Goal: Task Accomplishment & Management: Complete application form

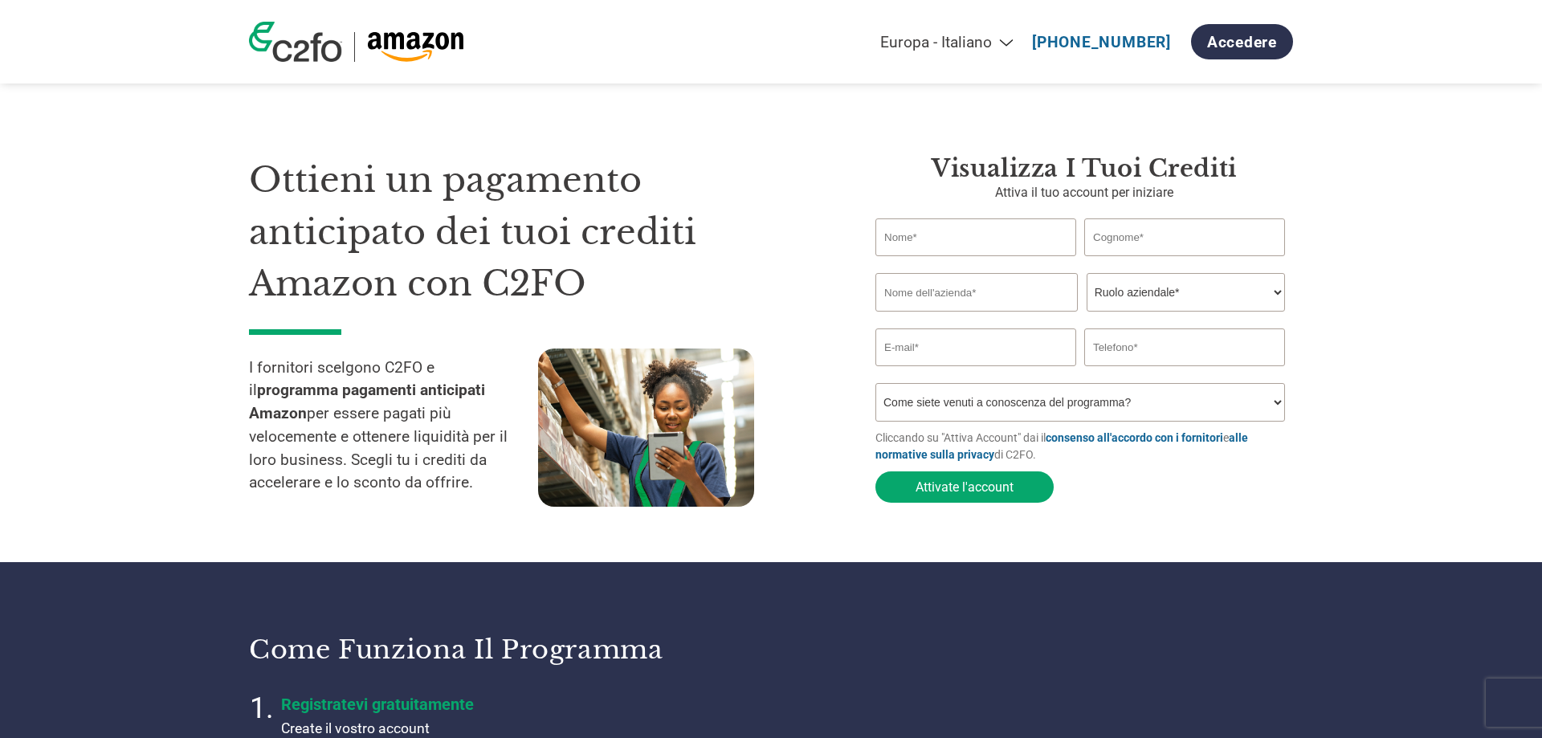
select select "it-IT"
click at [1027, 231] on input "text" at bounding box center [975, 237] width 201 height 38
type input "[PERSON_NAME]"
click at [993, 297] on input "text" at bounding box center [976, 292] width 202 height 39
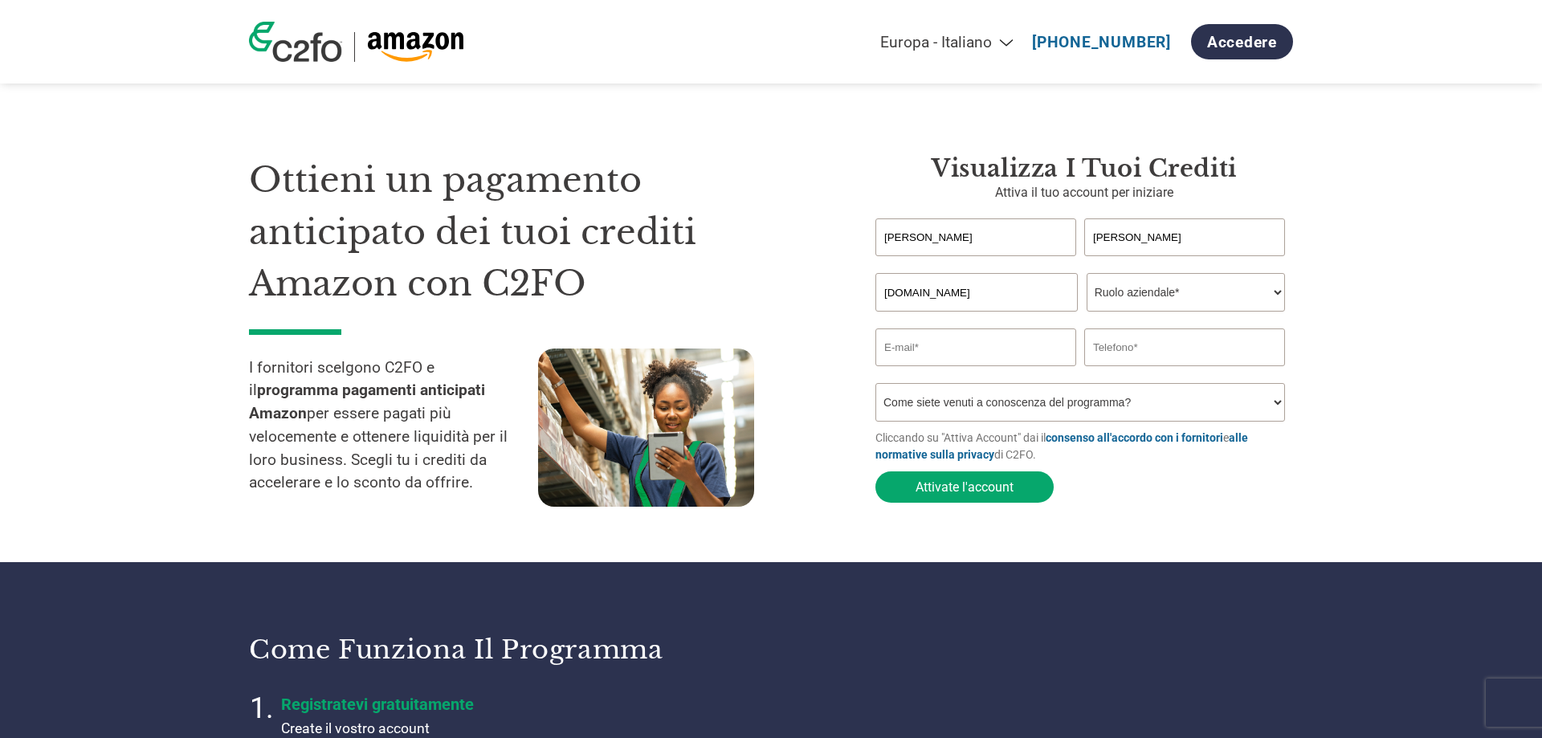
type input "[DOMAIN_NAME]"
click at [1087, 273] on select "Ruolo aziendale* CFO Controllore finanziario Gestore crediti Direttore finanzia…" at bounding box center [1186, 292] width 198 height 39
select select "OWNER_FOUNDER"
click option "Proprietario/Fondatore" at bounding box center [0, 0] width 0 height 0
click at [1001, 356] on input "email" at bounding box center [975, 348] width 201 height 38
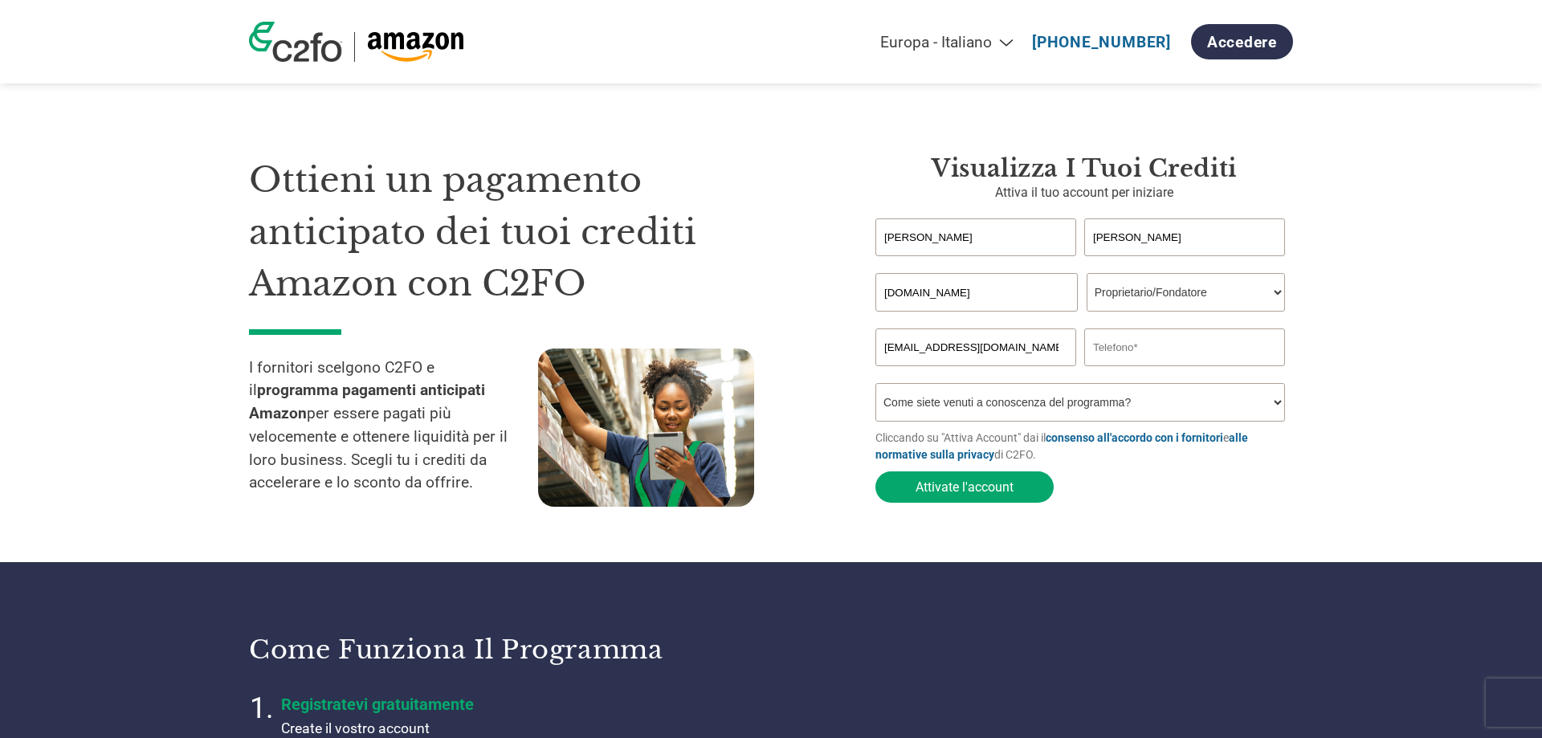
type input "[EMAIL_ADDRESS][DOMAIN_NAME]"
click at [1186, 348] on input "text" at bounding box center [1184, 348] width 201 height 38
click at [875, 383] on select "Come siete venuti a conoscenza del programma? Abbiamo ricevuto una lettera Tram…" at bounding box center [1080, 402] width 410 height 39
select select "Online Search"
click option "Eseguendo una ricerca online" at bounding box center [0, 0] width 0 height 0
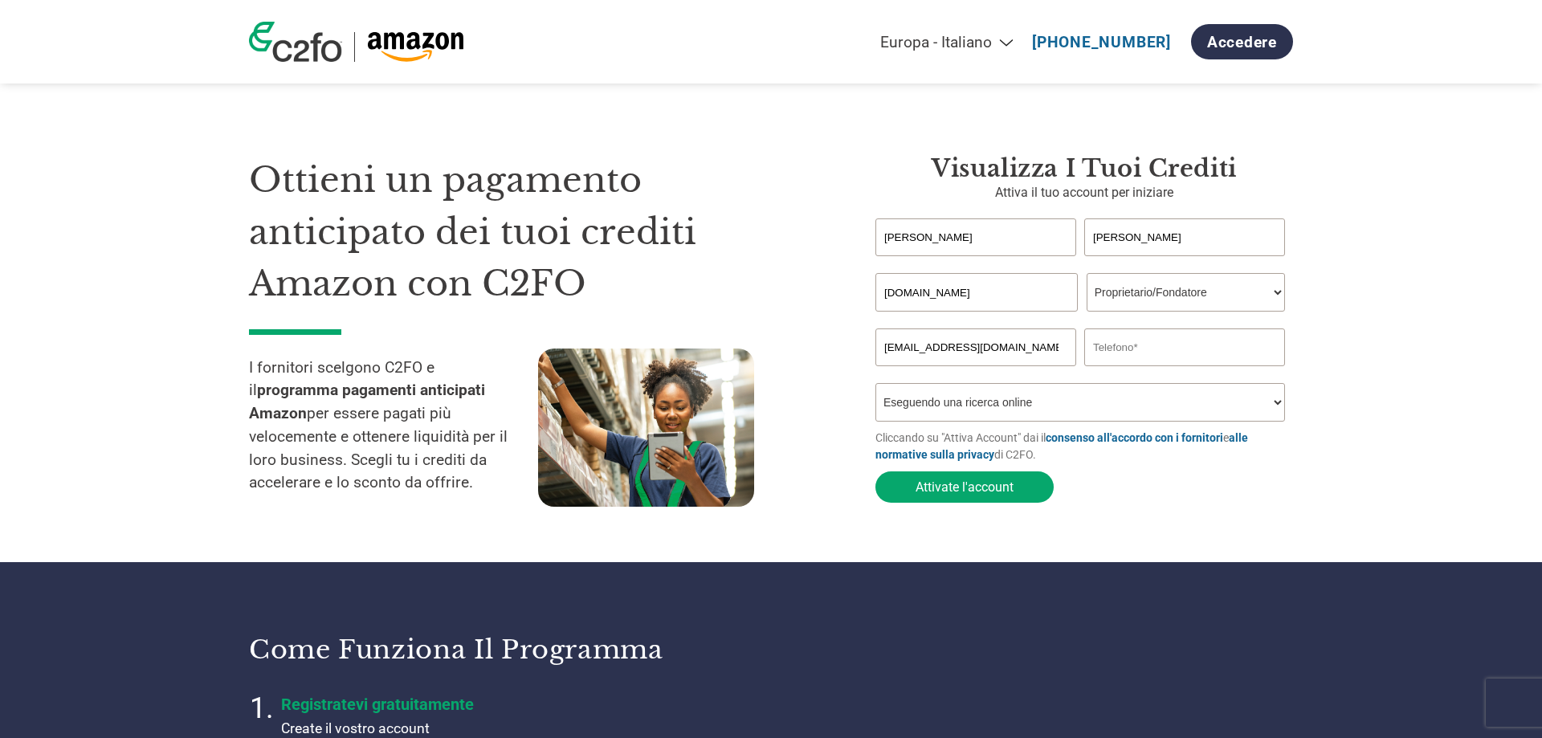
click at [1149, 354] on input "text" at bounding box center [1184, 348] width 201 height 38
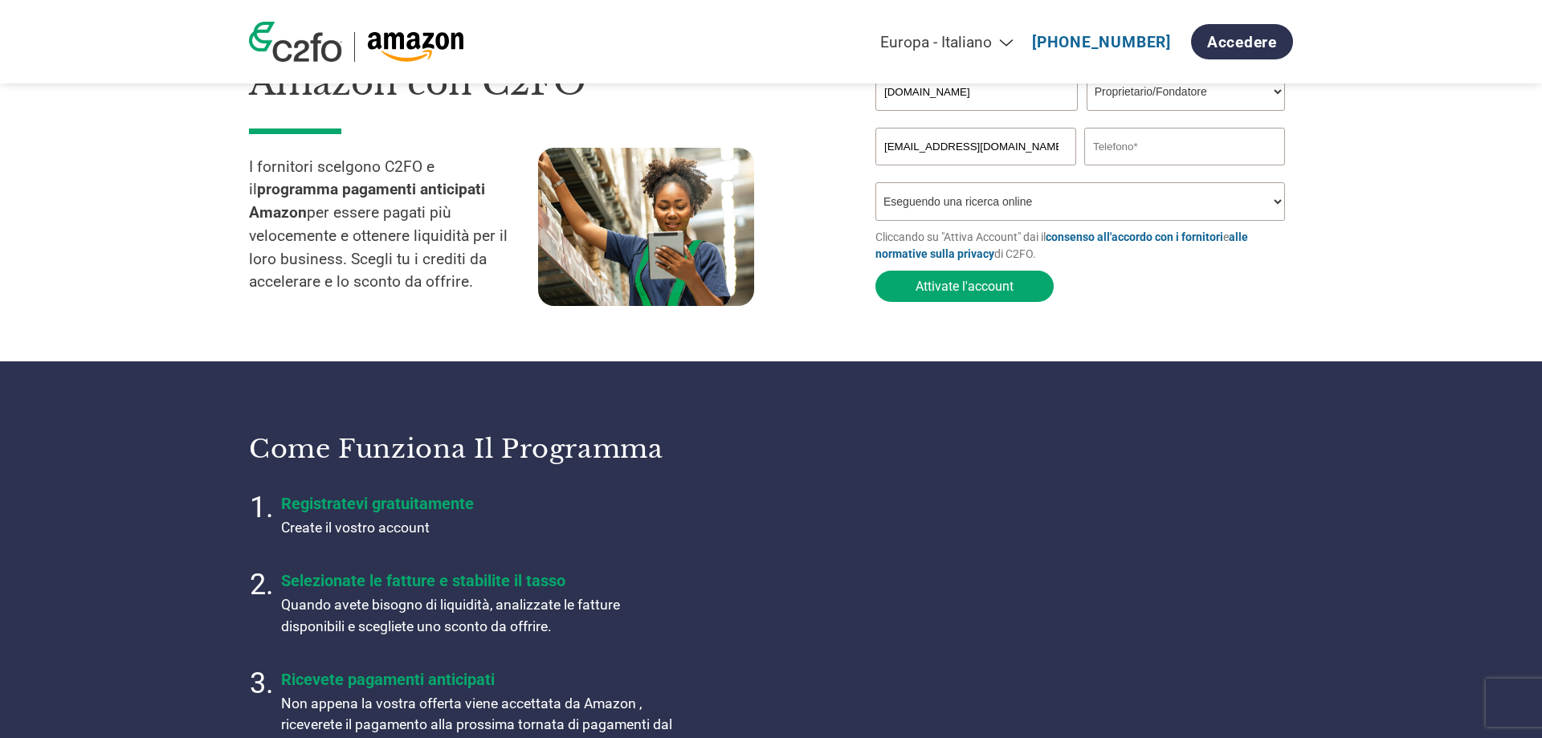
scroll to position [164, 0]
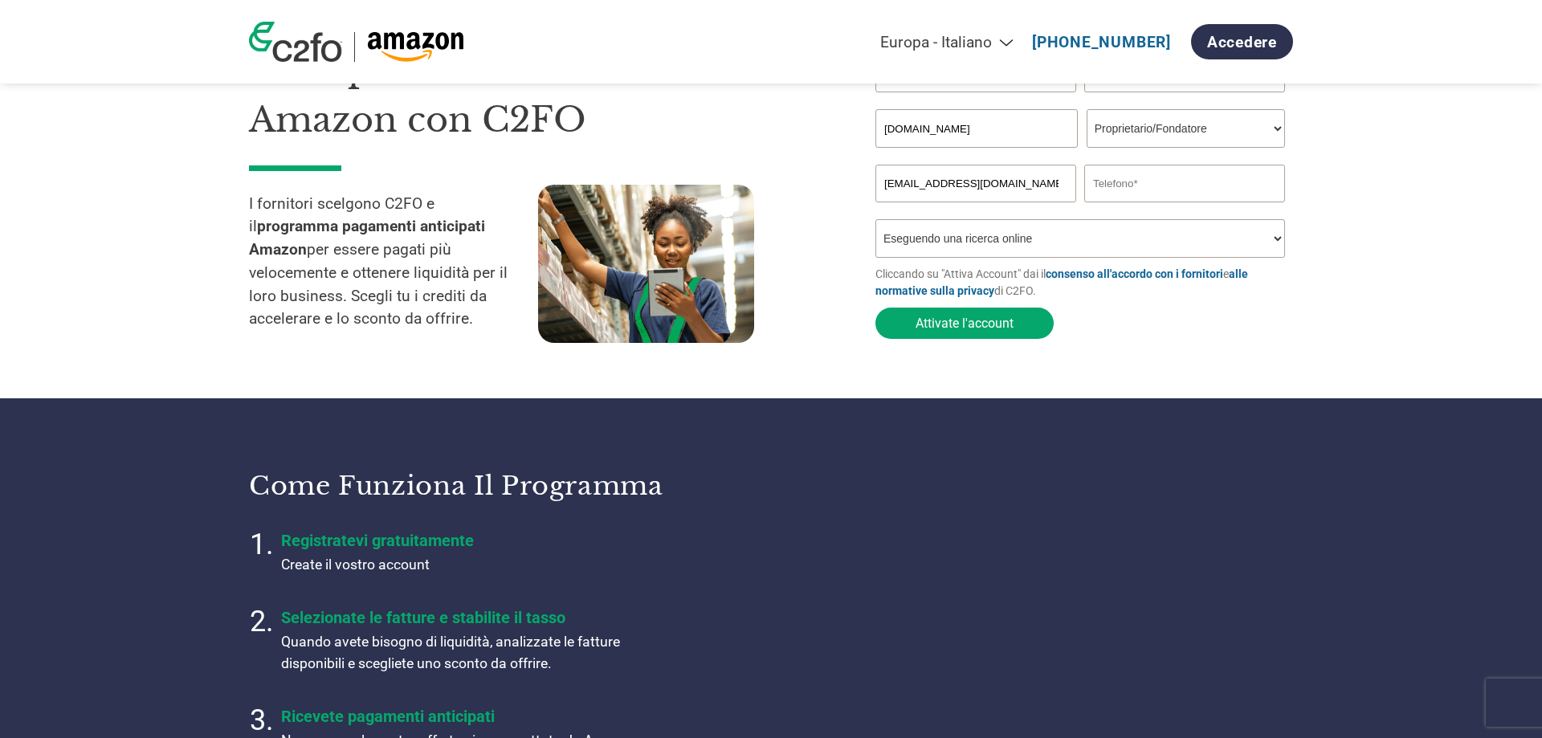
click at [1123, 194] on input "text" at bounding box center [1184, 184] width 201 height 38
type input "3519541558"
click at [1237, 345] on form "[PERSON_NAME] first name or first name is too long Invalid last name or last na…" at bounding box center [1084, 201] width 418 height 292
click at [977, 336] on button "Attivate l'account" at bounding box center [964, 323] width 178 height 31
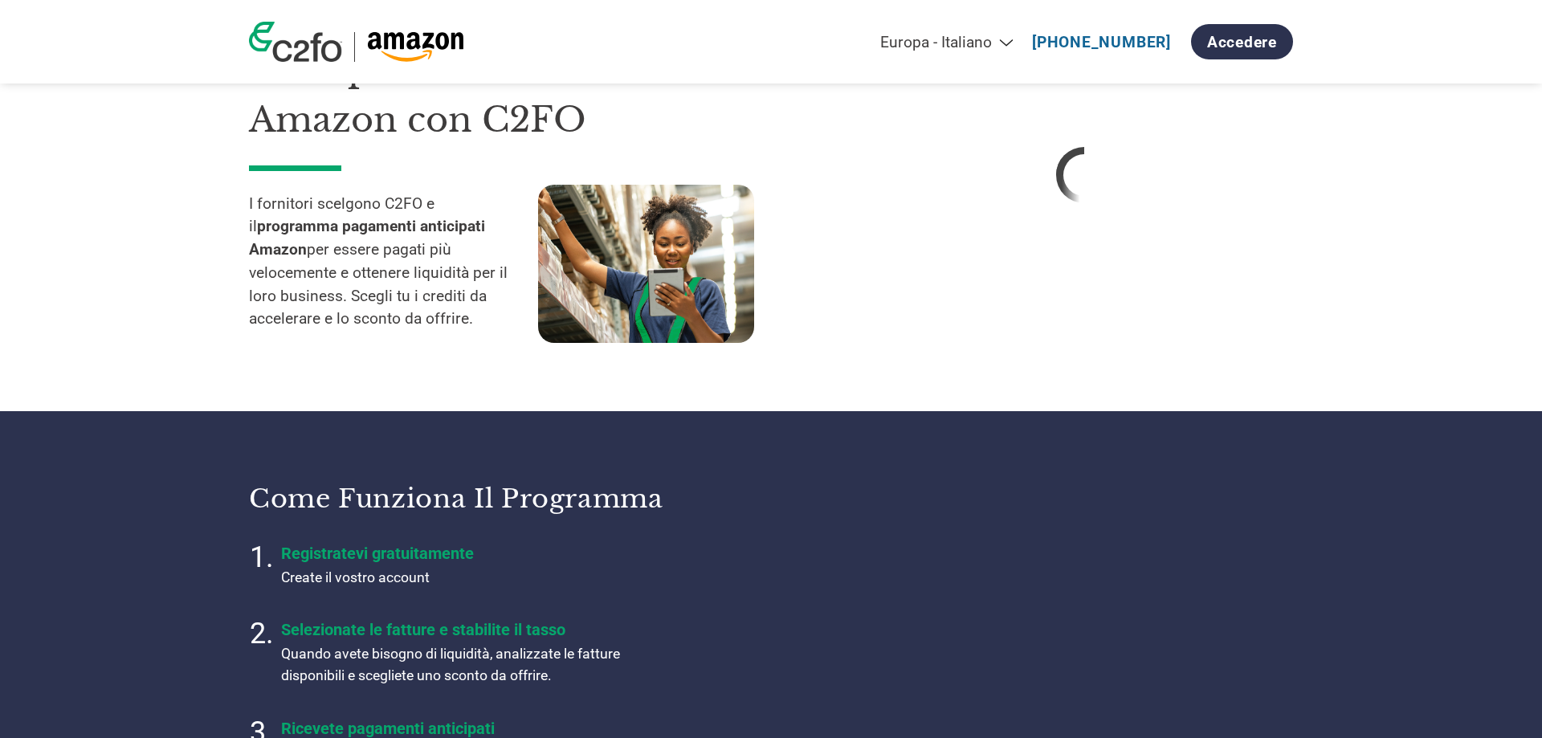
select select "it-IT"
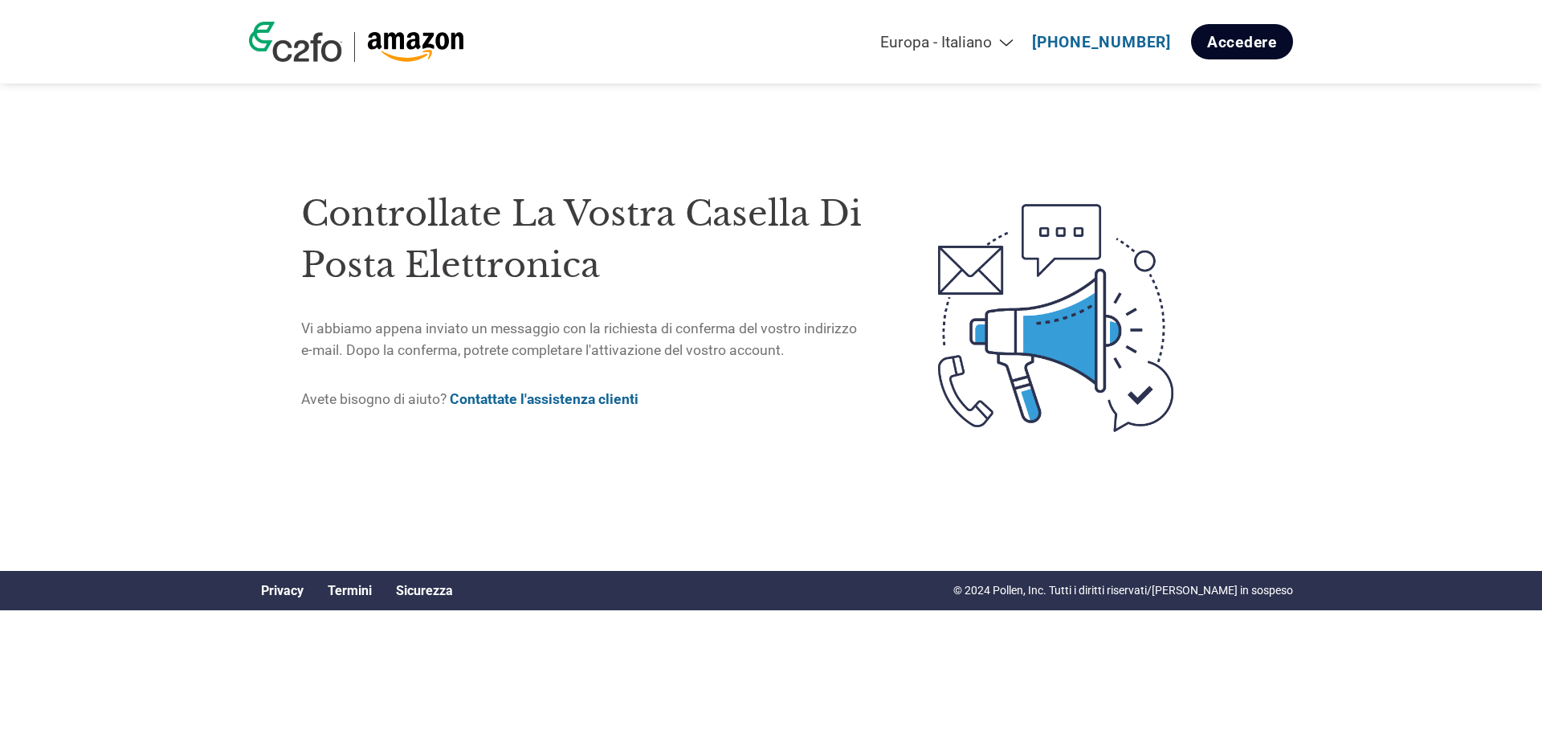
click at [1239, 52] on link "Accedere" at bounding box center [1242, 41] width 102 height 35
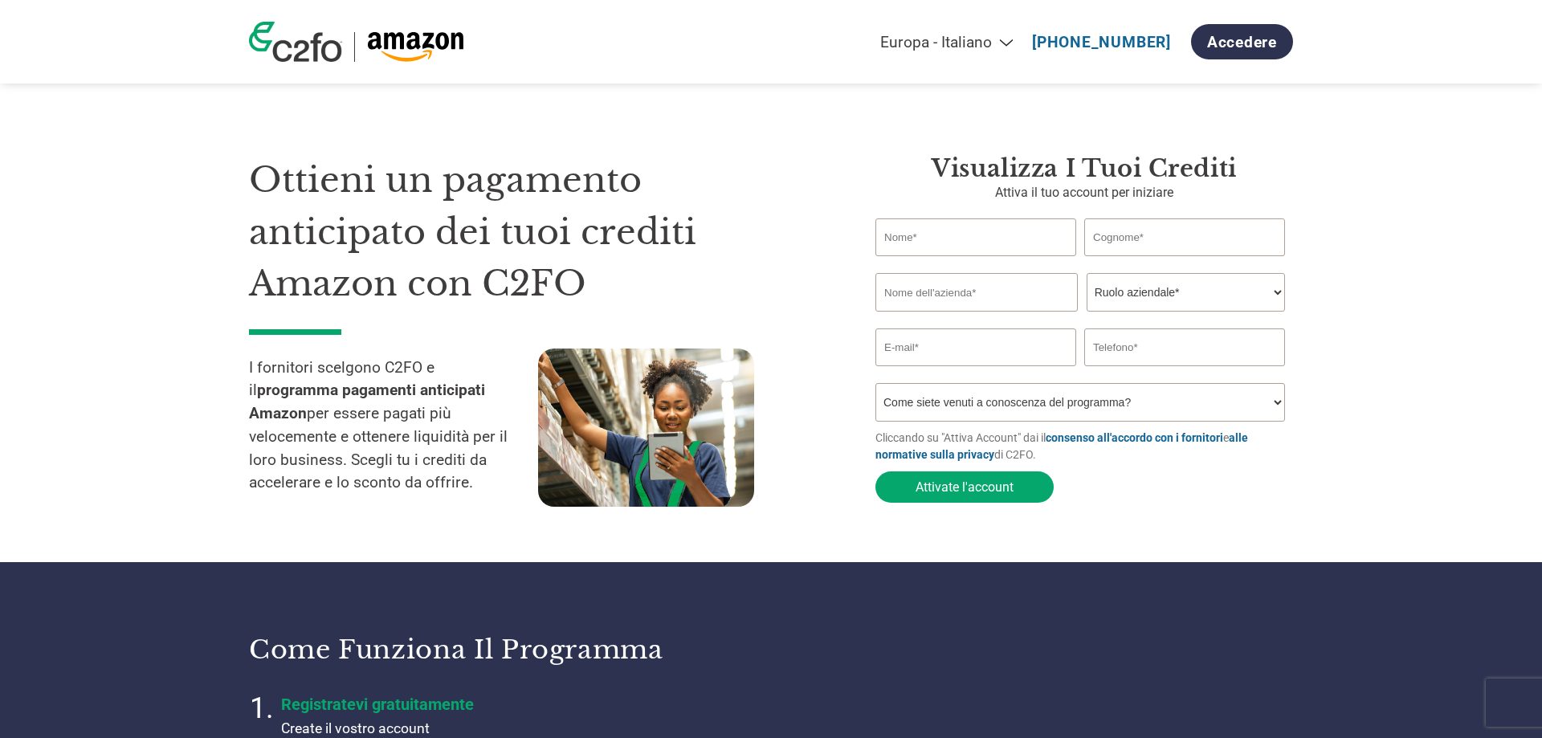
select select "it-IT"
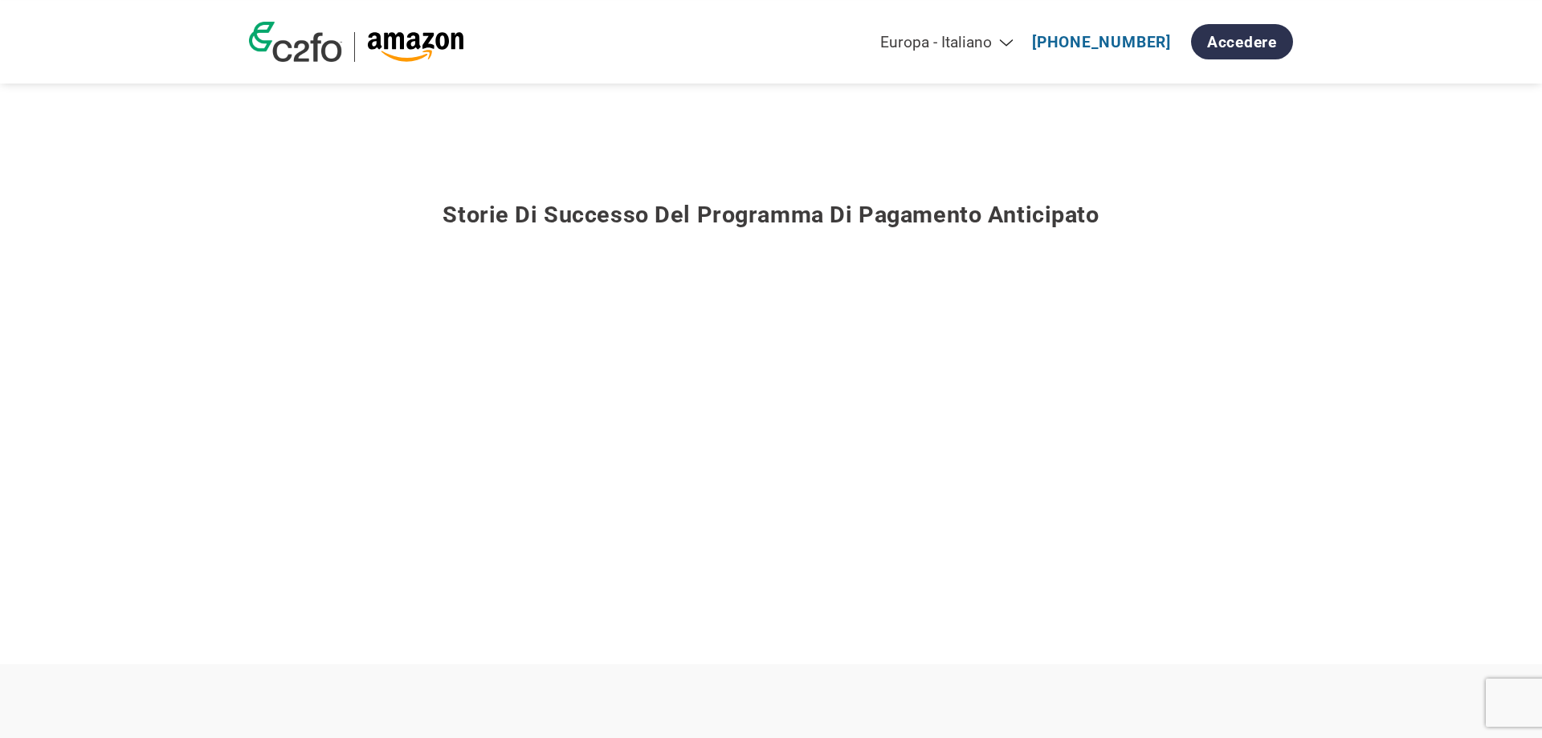
scroll to position [1720, 0]
